Goal: Task Accomplishment & Management: Manage account settings

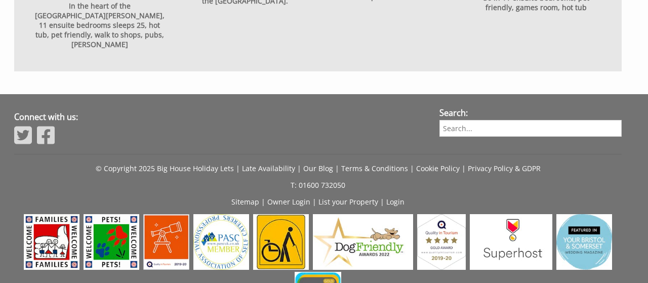
scroll to position [1248, 0]
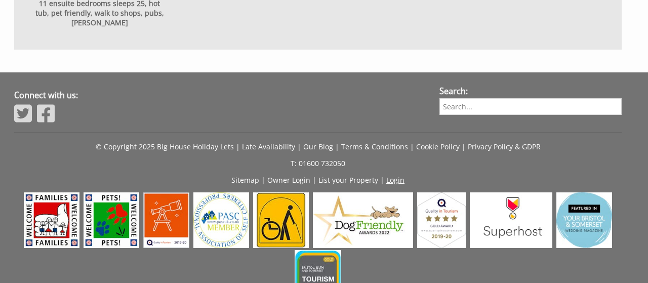
click at [391, 175] on link "Login" at bounding box center [395, 180] width 18 height 10
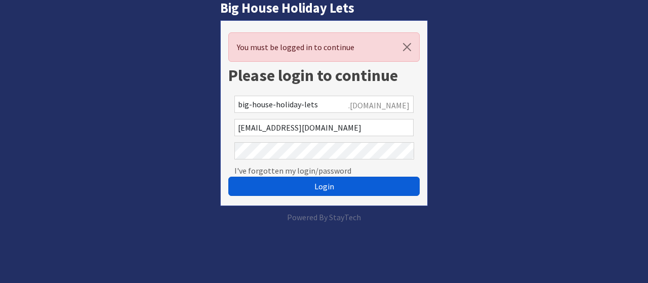
click at [318, 186] on span "Login" at bounding box center [324, 186] width 20 height 10
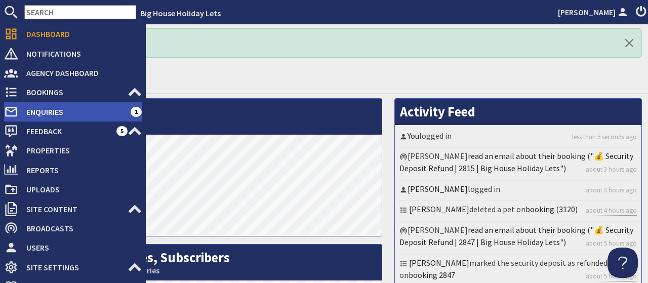
click at [48, 112] on span "Enquiries" at bounding box center [74, 112] width 112 height 16
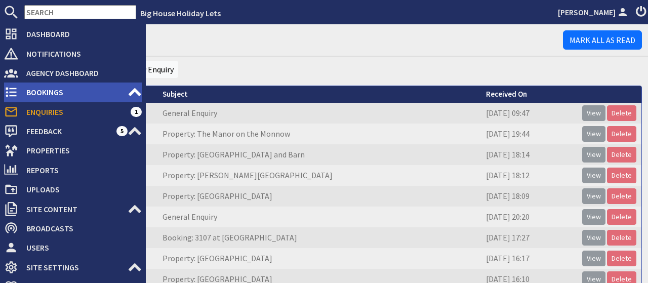
click at [48, 91] on span "Bookings" at bounding box center [72, 92] width 109 height 16
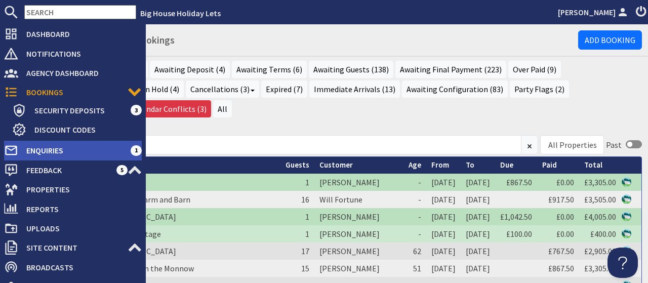
click at [27, 153] on span "Enquiries" at bounding box center [74, 150] width 112 height 16
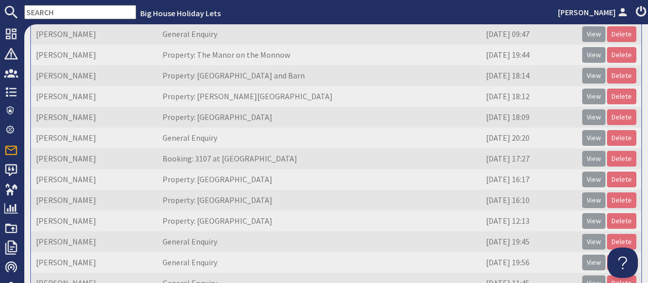
scroll to position [110, 0]
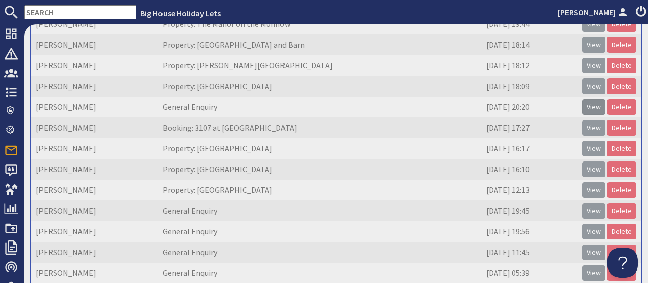
click at [593, 105] on link "View" at bounding box center [593, 107] width 23 height 16
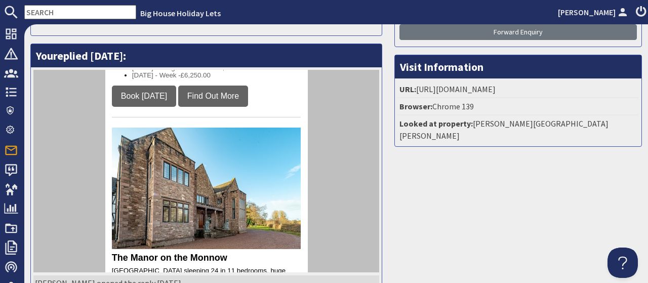
scroll to position [1474, 0]
